Goal: Find specific page/section: Find specific page/section

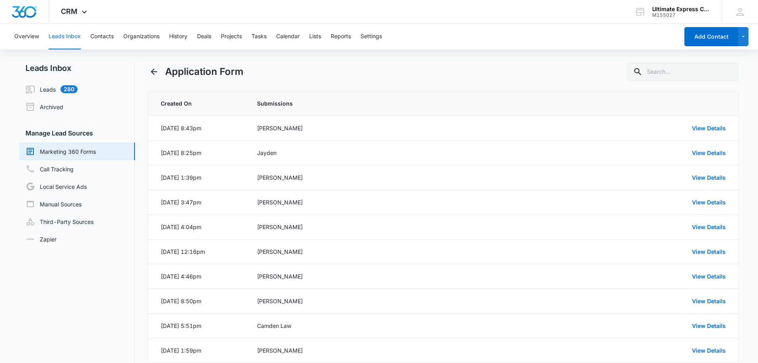
click at [448, 55] on div "Overview Leads Inbox Contacts Organizations History Deals Projects Tasks Calend…" at bounding box center [379, 215] width 758 height 382
click at [696, 125] on link "View Details" at bounding box center [709, 128] width 34 height 7
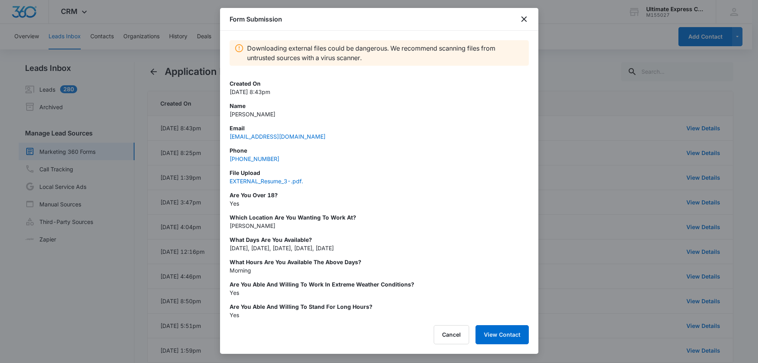
click at [673, 128] on div at bounding box center [379, 181] width 758 height 363
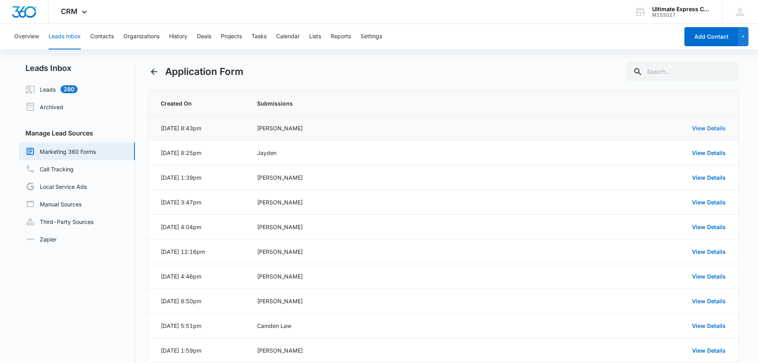
click at [703, 127] on link "View Details" at bounding box center [709, 128] width 34 height 7
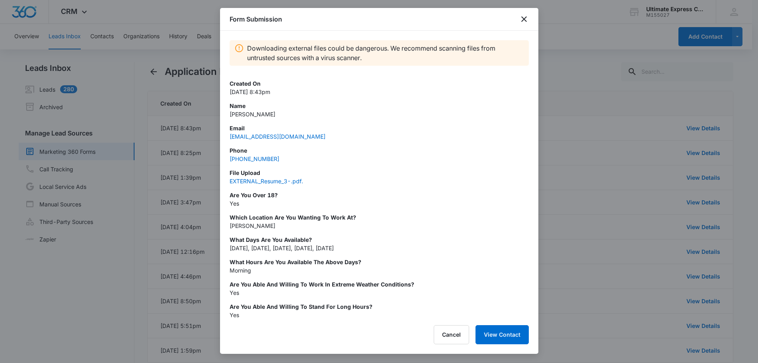
click at [567, 79] on div at bounding box center [379, 181] width 758 height 363
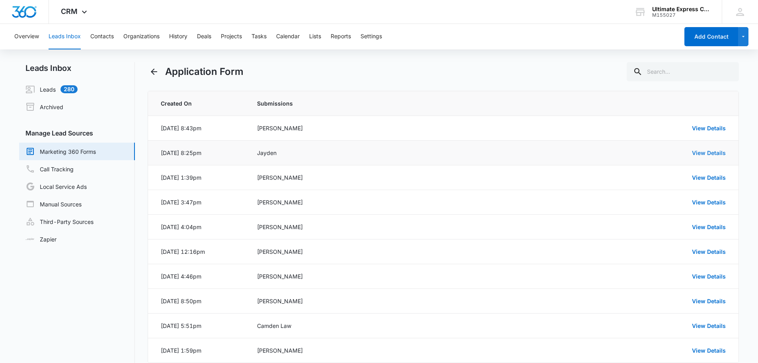
click at [723, 151] on link "View Details" at bounding box center [709, 152] width 34 height 7
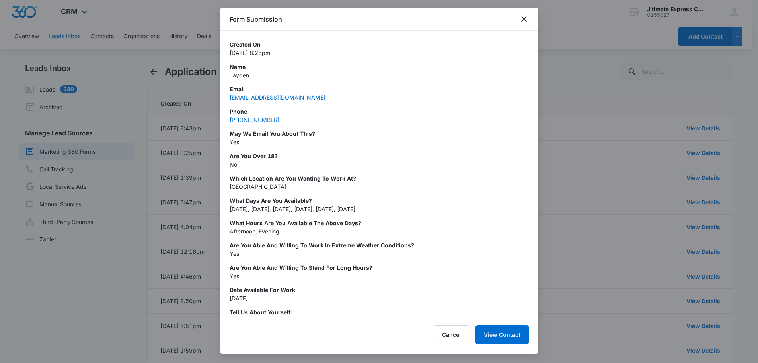
click at [720, 151] on div at bounding box center [379, 181] width 758 height 363
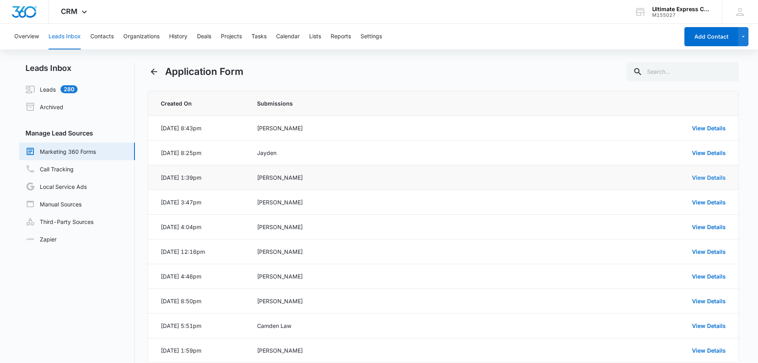
click at [702, 175] on link "View Details" at bounding box center [709, 177] width 34 height 7
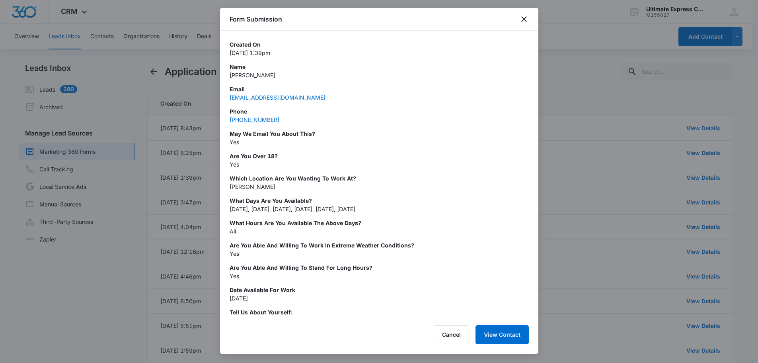
click at [552, 147] on div at bounding box center [379, 181] width 758 height 363
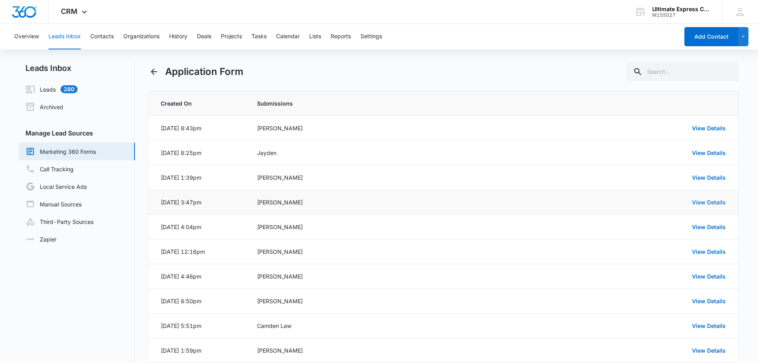
click at [697, 202] on link "View Details" at bounding box center [709, 202] width 34 height 7
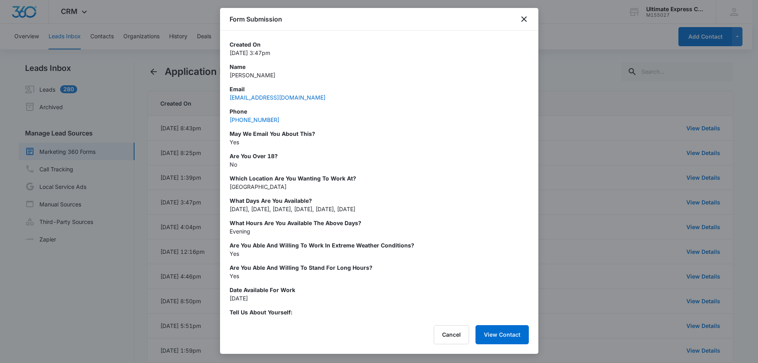
click at [618, 191] on div at bounding box center [379, 181] width 758 height 363
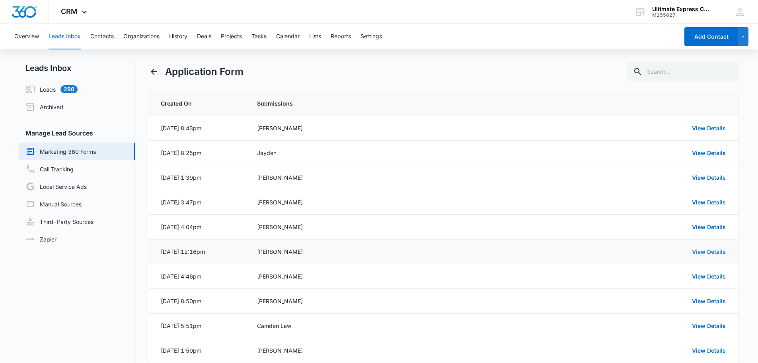
click at [699, 250] on link "View Details" at bounding box center [709, 251] width 34 height 7
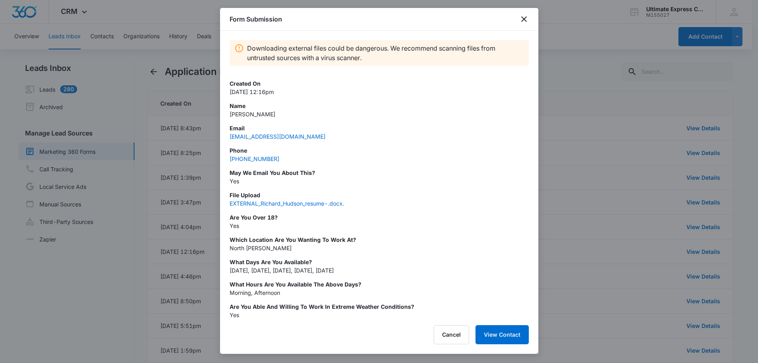
click at [472, 243] on p "Which Location are you wanting to work at?" at bounding box center [379, 239] width 299 height 8
click at [589, 232] on div at bounding box center [379, 181] width 758 height 363
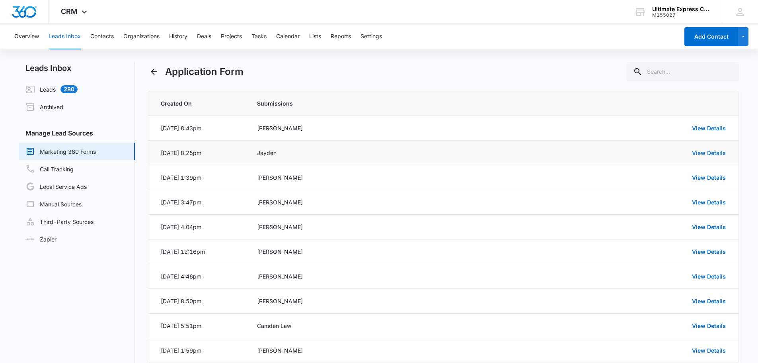
click at [706, 154] on link "View Details" at bounding box center [709, 152] width 34 height 7
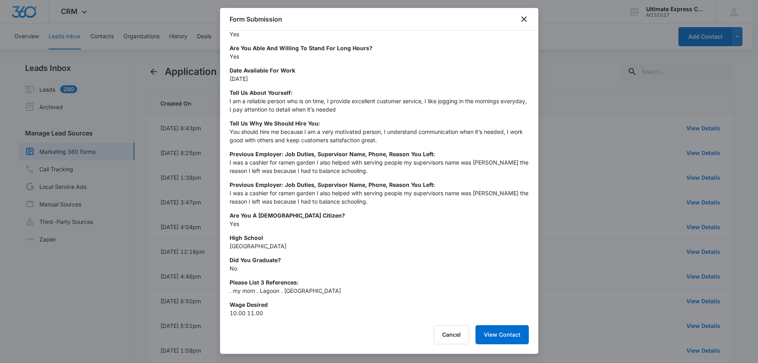
click at [587, 97] on div at bounding box center [379, 181] width 758 height 363
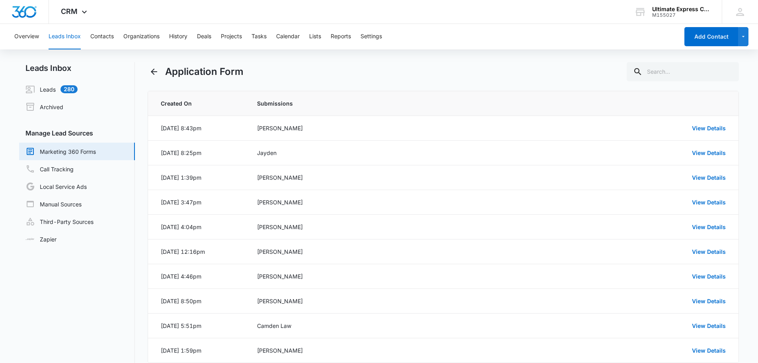
click at [496, 69] on div "Application Form" at bounding box center [444, 71] width 592 height 19
